Goal: Task Accomplishment & Management: Manage account settings

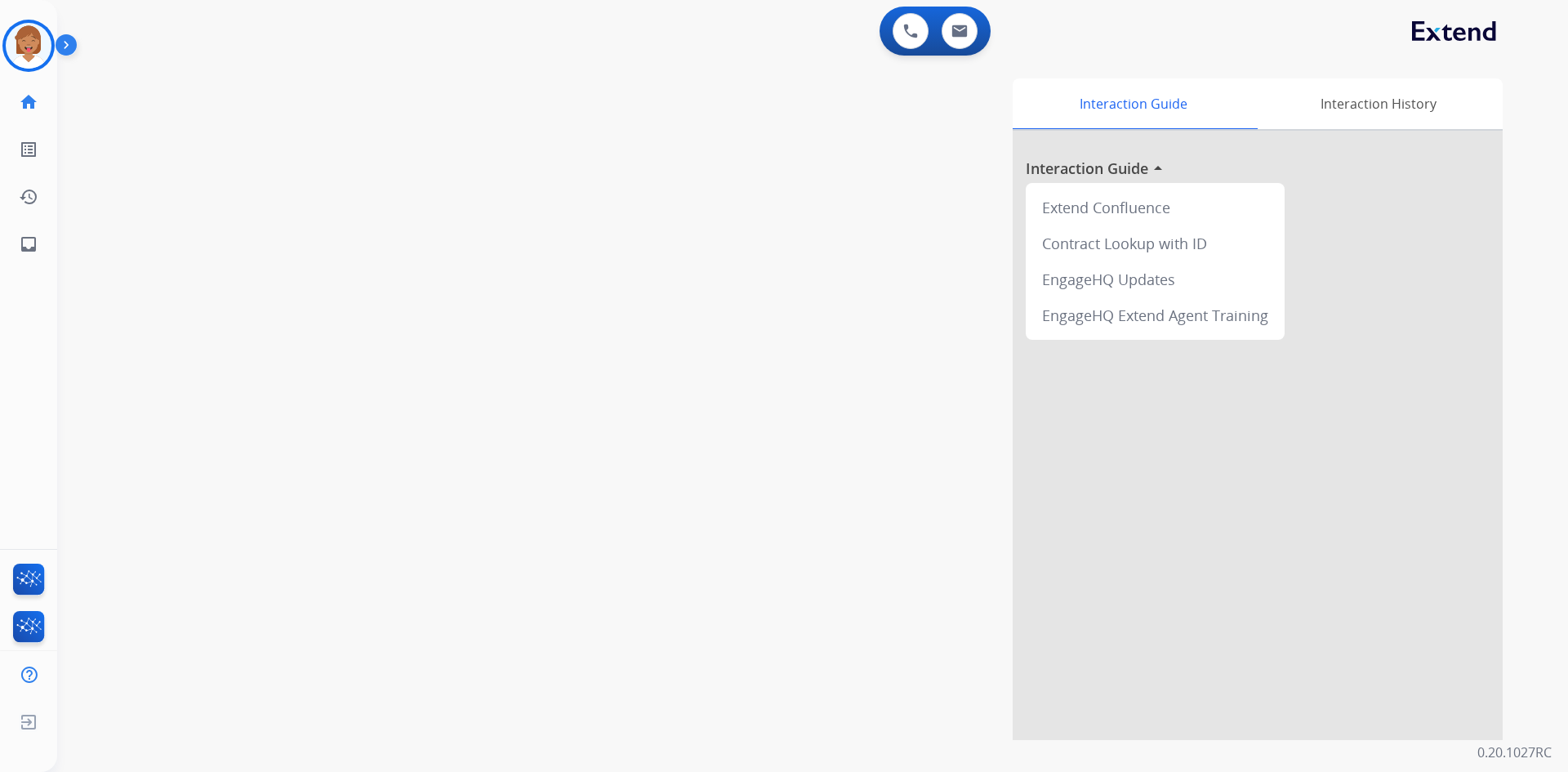
click at [2, 45] on div "Shamora Training Edit Avatar Agent: Shamora Routing Profile: Extend_Training CS" at bounding box center [28, 46] width 57 height 52
click at [26, 46] on img at bounding box center [28, 45] width 46 height 46
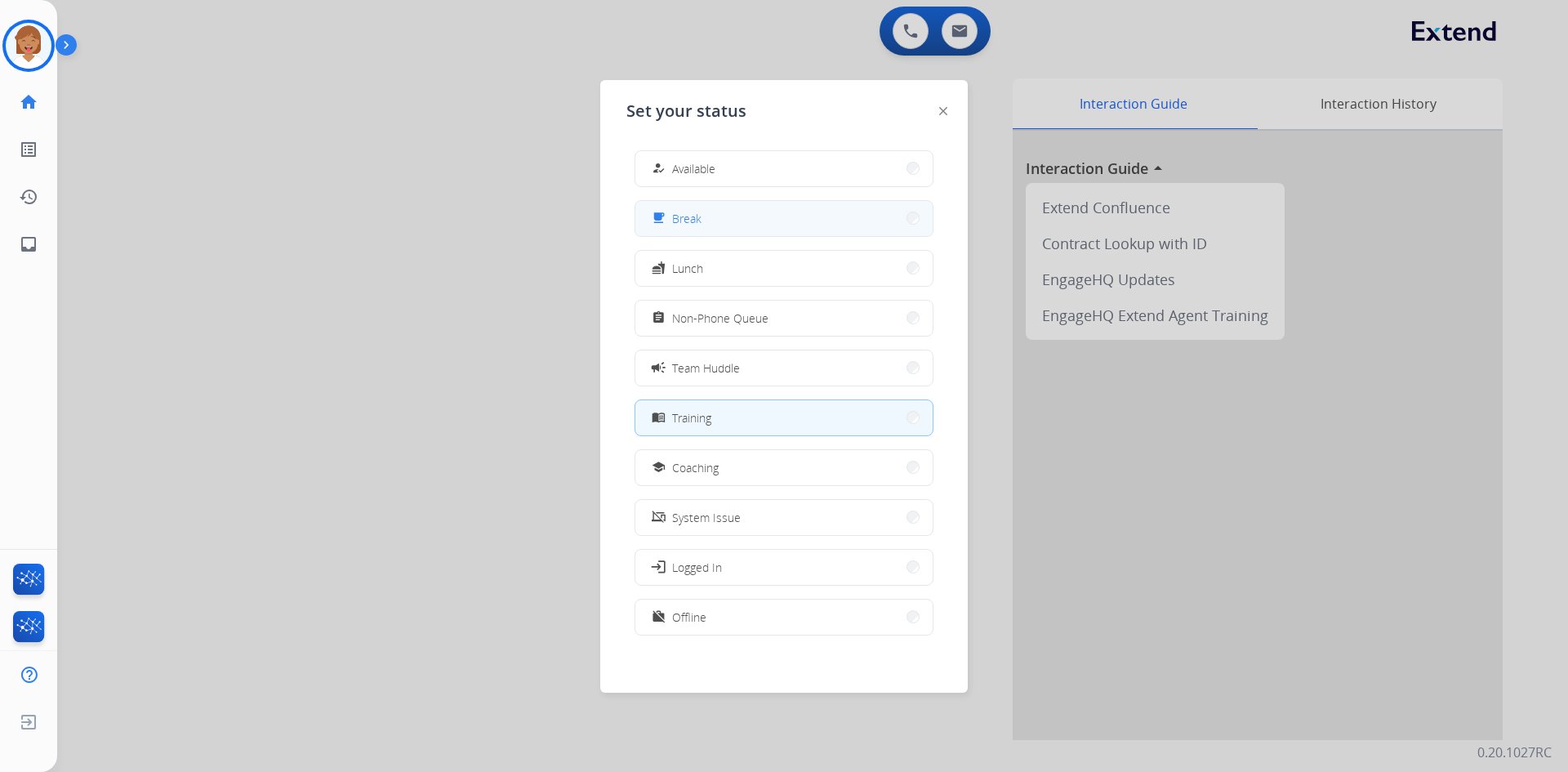
click at [709, 219] on button "free_breakfast Break" at bounding box center [784, 219] width 297 height 35
